Goal: Information Seeking & Learning: Learn about a topic

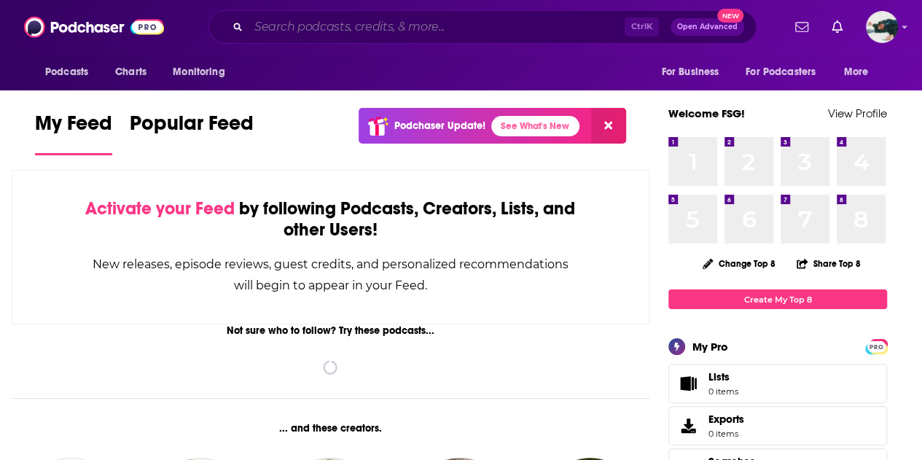
click at [468, 20] on input "Search podcasts, credits, & more..." at bounding box center [437, 26] width 376 height 23
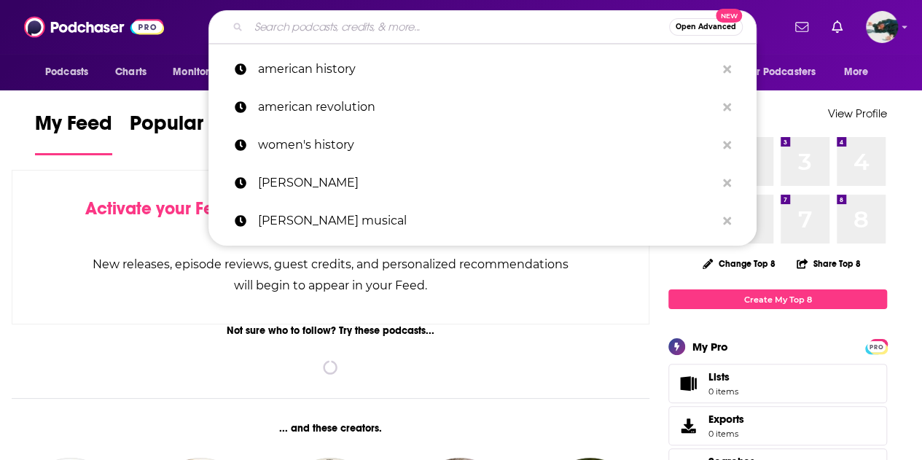
paste input "This is VANCOLOUR"
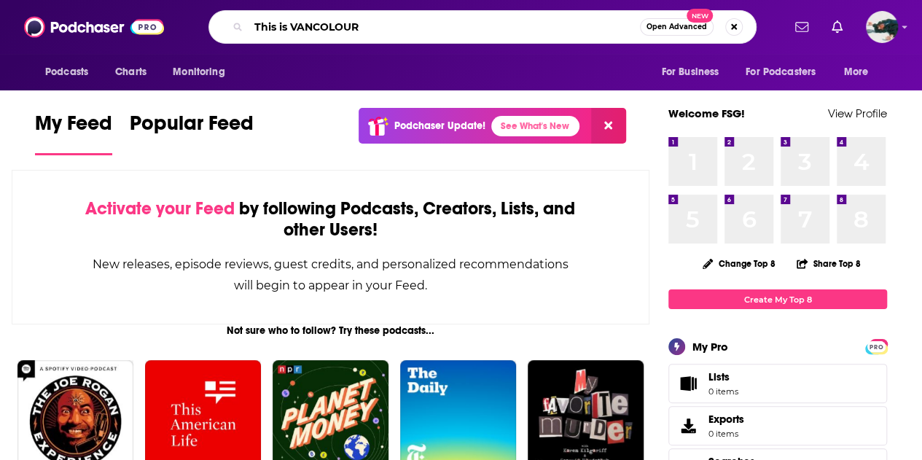
type input "This is VANCOLOUR"
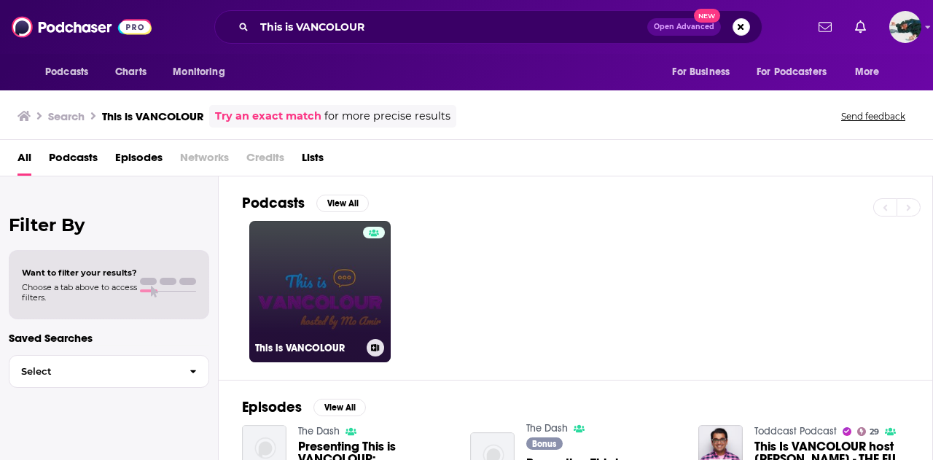
click at [369, 263] on div at bounding box center [374, 283] width 22 height 112
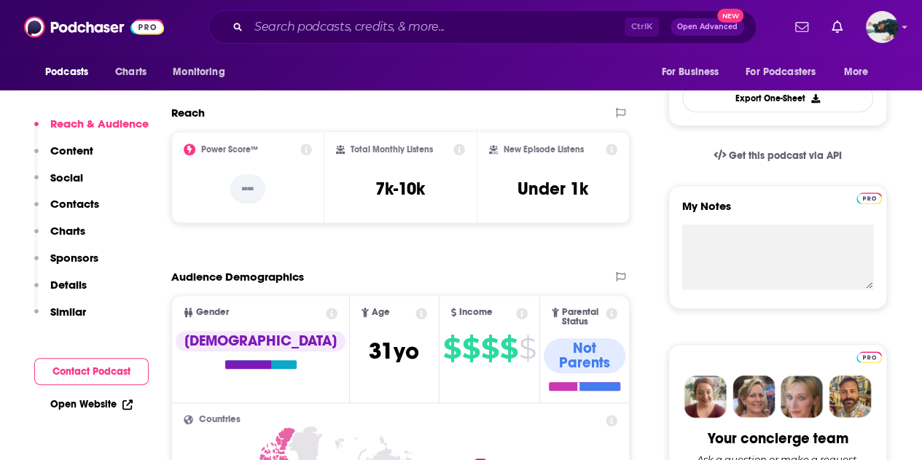
scroll to position [409, 0]
